Goal: Navigation & Orientation: Find specific page/section

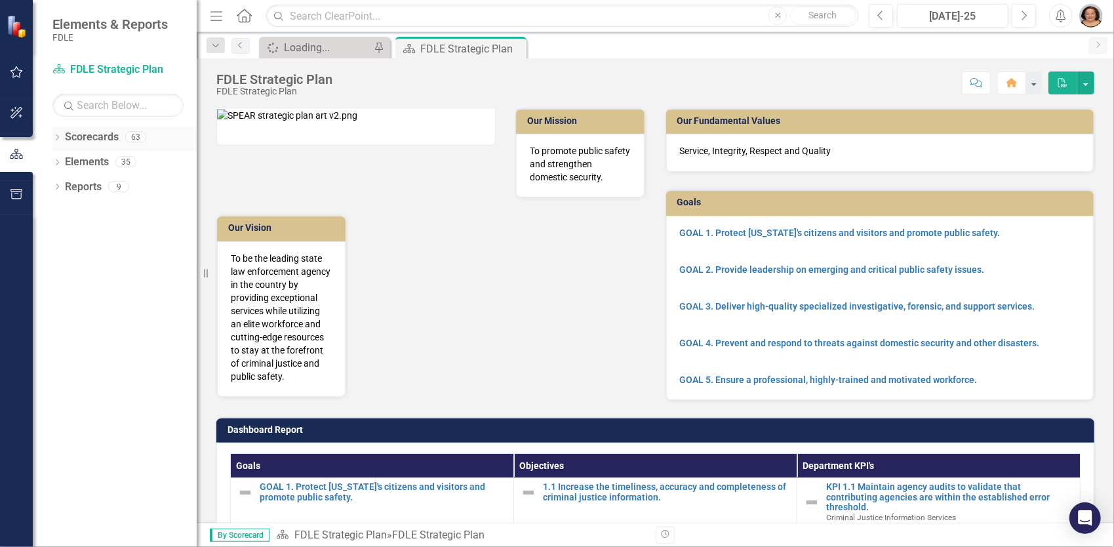
click at [56, 139] on icon at bounding box center [57, 137] width 3 height 6
click at [62, 211] on icon "Dropdown" at bounding box center [64, 211] width 10 height 8
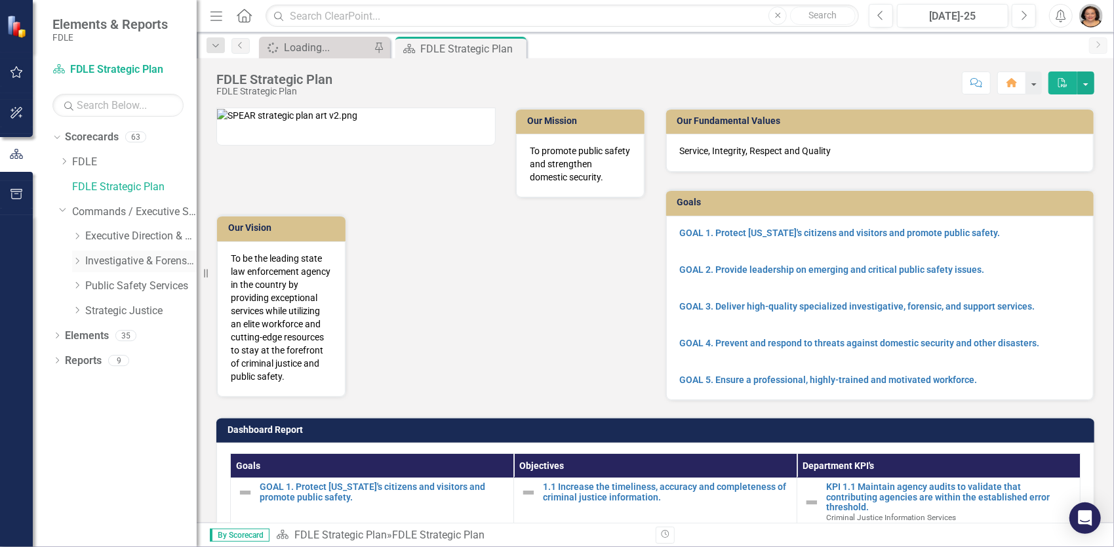
click at [75, 263] on icon "Dropdown" at bounding box center [77, 261] width 10 height 8
click at [93, 310] on icon "Dropdown" at bounding box center [90, 310] width 10 height 8
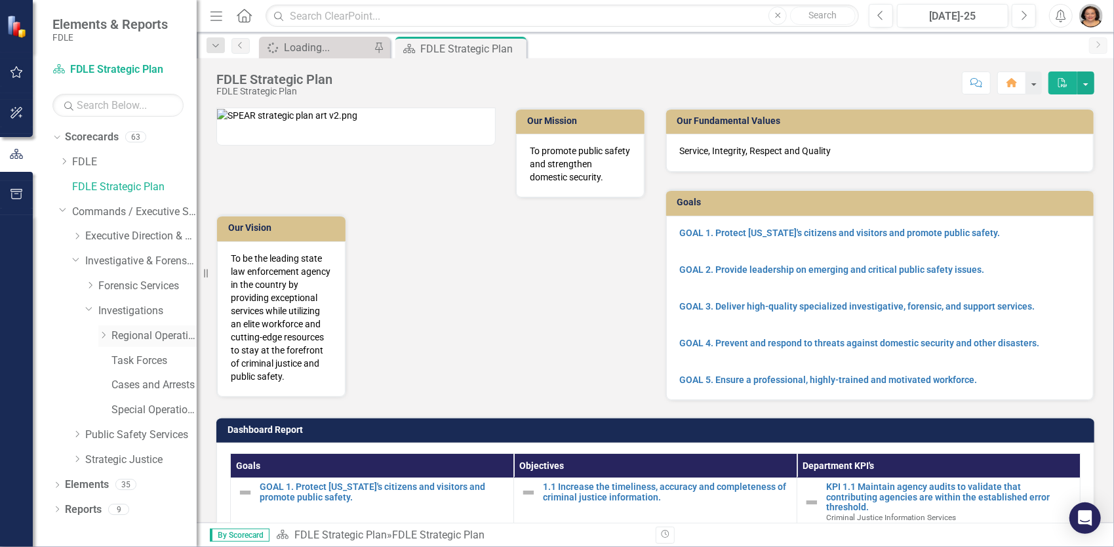
click at [111, 332] on link "Regional Operations Centers" at bounding box center [153, 336] width 85 height 15
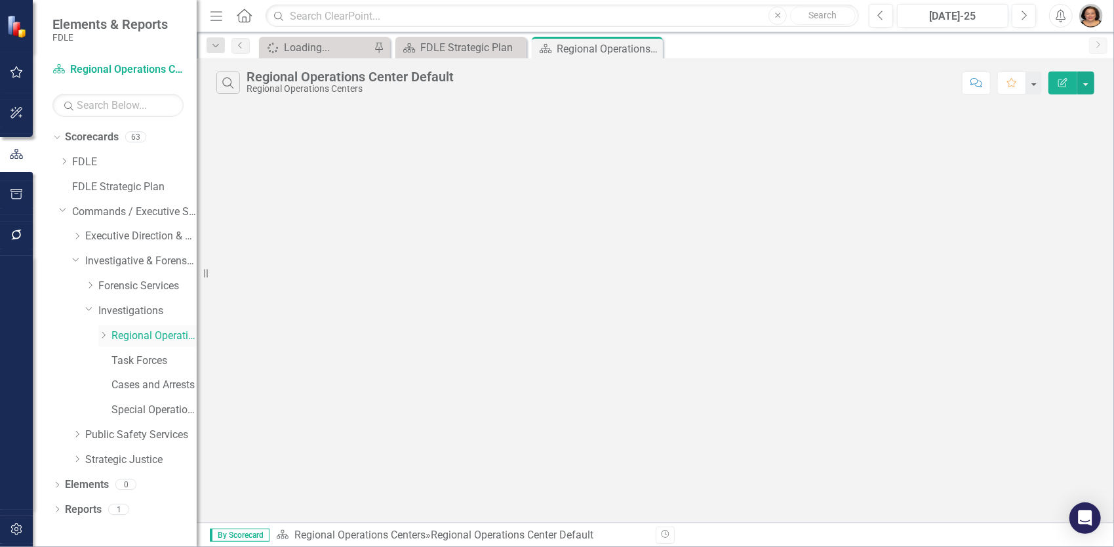
click at [106, 337] on icon "Dropdown" at bounding box center [103, 335] width 10 height 8
click at [148, 482] on link "TBROC" at bounding box center [161, 484] width 72 height 15
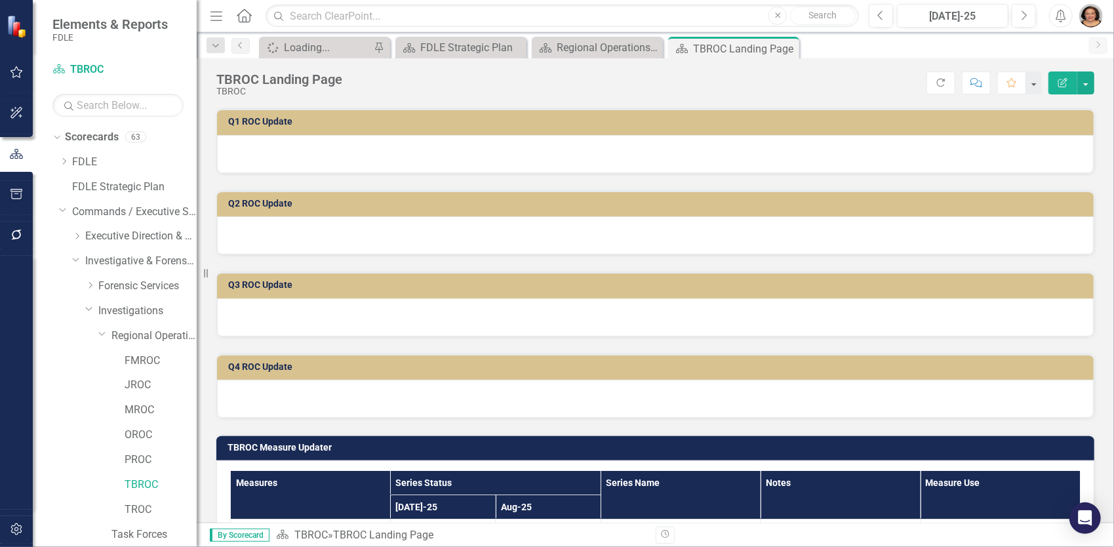
scroll to position [555, 0]
